Goal: Task Accomplishment & Management: Use online tool/utility

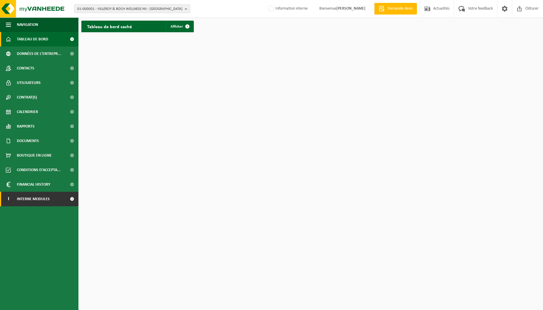
click at [42, 198] on span "Interne modules" at bounding box center [33, 199] width 33 height 15
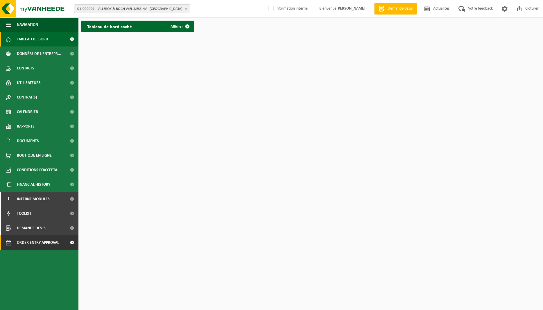
click at [49, 242] on span "Order entry approval" at bounding box center [38, 242] width 42 height 15
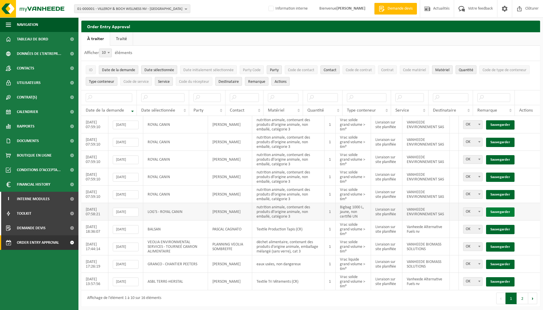
click at [496, 214] on link "Sauvegarder" at bounding box center [500, 212] width 28 height 9
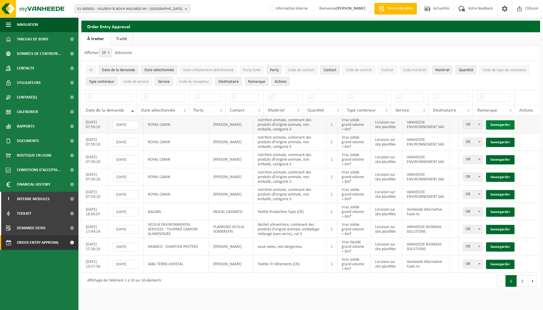
click at [497, 124] on link "Sauvegarder" at bounding box center [500, 124] width 28 height 9
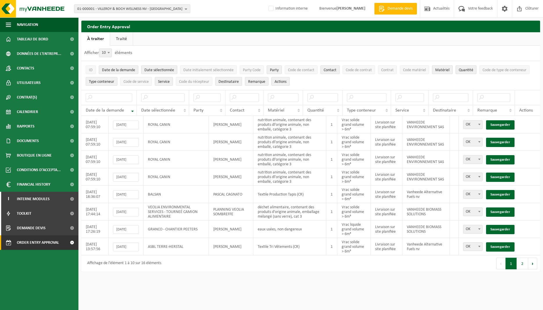
click at [497, 124] on link "Sauvegarder" at bounding box center [500, 124] width 28 height 9
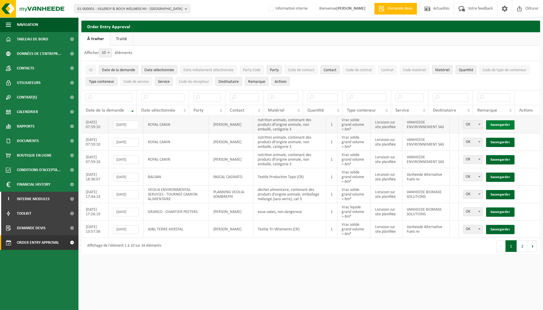
click at [497, 123] on link "Sauvegarder" at bounding box center [500, 124] width 28 height 9
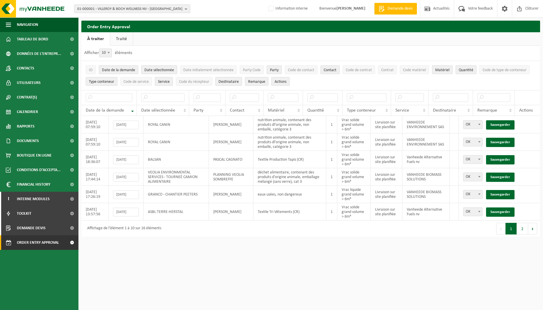
click at [497, 123] on link "Sauvegarder" at bounding box center [500, 124] width 28 height 9
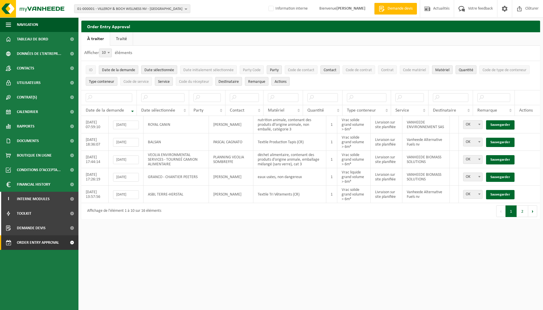
click at [497, 123] on link "Sauvegarder" at bounding box center [500, 124] width 28 height 9
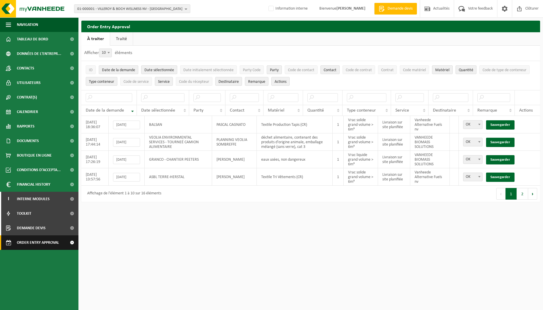
click at [40, 242] on span "Order entry approval" at bounding box center [38, 242] width 42 height 15
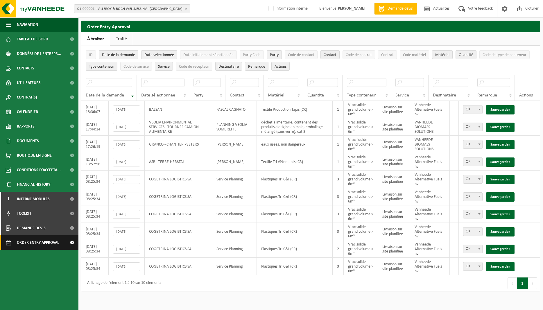
click at [50, 245] on span "Order entry approval" at bounding box center [38, 242] width 42 height 15
